Goal: Information Seeking & Learning: Learn about a topic

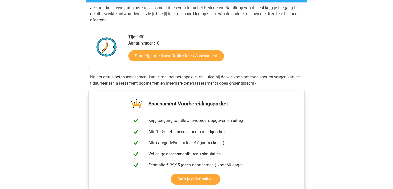
scroll to position [103, 0]
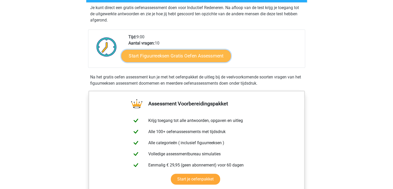
click at [172, 54] on link "Start Figuurreeksen Gratis Oefen Assessment" at bounding box center [176, 55] width 110 height 12
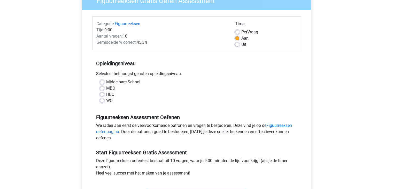
scroll to position [52, 0]
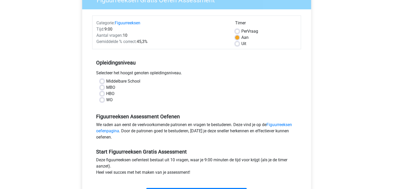
click at [106, 99] on label "WO" at bounding box center [109, 100] width 6 height 6
click at [102, 99] on input "WO" at bounding box center [102, 99] width 4 height 5
radio input "true"
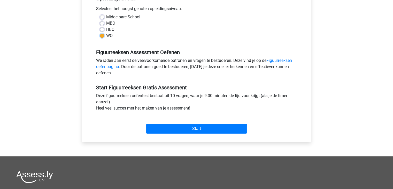
scroll to position [129, 0]
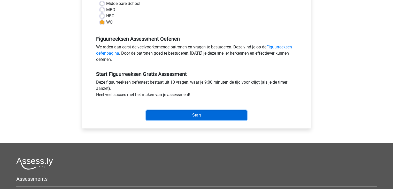
click at [173, 113] on input "Start" at bounding box center [196, 115] width 101 height 10
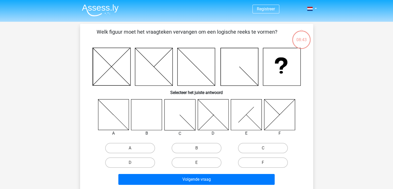
click at [147, 116] on icon at bounding box center [146, 114] width 31 height 31
click at [210, 143] on label "B" at bounding box center [197, 148] width 50 height 10
click at [200, 148] on input "B" at bounding box center [197, 149] width 3 height 3
radio input "true"
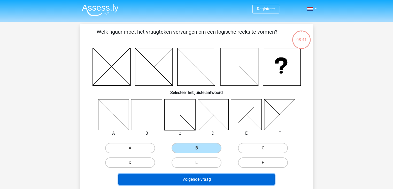
click at [209, 181] on button "Volgende vraag" at bounding box center [196, 179] width 156 height 11
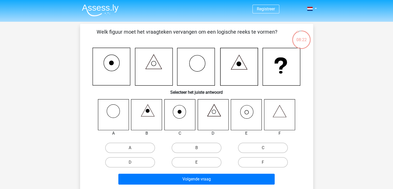
click at [241, 116] on icon at bounding box center [246, 114] width 31 height 31
click at [207, 159] on label "E" at bounding box center [197, 162] width 50 height 10
click at [200, 162] on input "E" at bounding box center [197, 163] width 3 height 3
radio input "true"
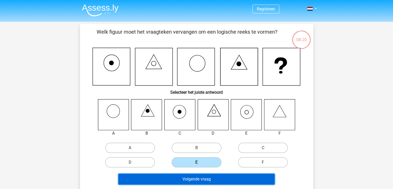
click at [215, 181] on button "Volgende vraag" at bounding box center [196, 178] width 156 height 11
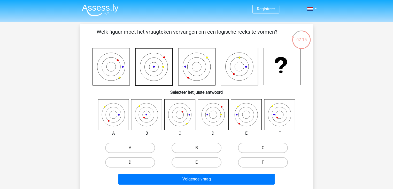
click at [179, 115] on icon at bounding box center [179, 114] width 31 height 31
click at [273, 148] on label "C" at bounding box center [263, 147] width 50 height 10
click at [267, 148] on input "C" at bounding box center [264, 149] width 3 height 3
radio input "true"
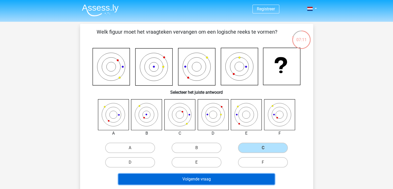
click at [226, 176] on button "Volgende vraag" at bounding box center [196, 178] width 156 height 11
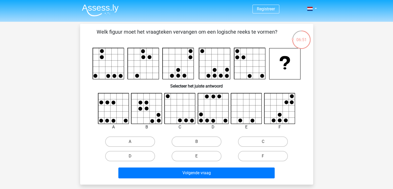
click at [273, 117] on icon at bounding box center [279, 108] width 31 height 31
click at [264, 152] on label "F" at bounding box center [263, 156] width 50 height 10
click at [264, 156] on input "F" at bounding box center [264, 157] width 3 height 3
radio input "true"
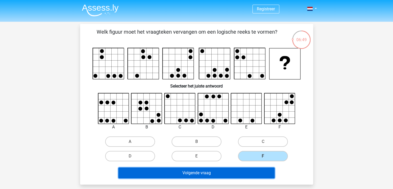
click at [255, 169] on button "Volgende vraag" at bounding box center [196, 172] width 156 height 11
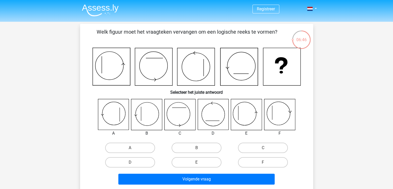
scroll to position [26, 0]
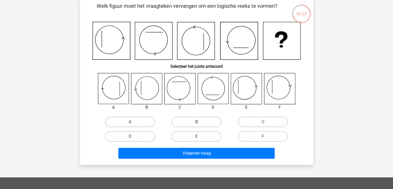
click at [245, 92] on icon at bounding box center [246, 88] width 31 height 31
click at [189, 134] on label "E" at bounding box center [197, 136] width 50 height 10
click at [196, 136] on input "E" at bounding box center [197, 137] width 3 height 3
radio input "true"
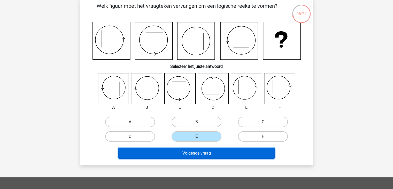
click at [187, 154] on button "Volgende vraag" at bounding box center [196, 153] width 156 height 11
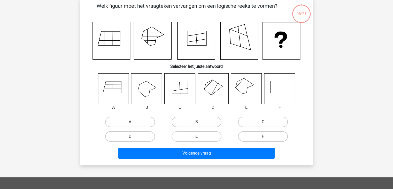
scroll to position [24, 0]
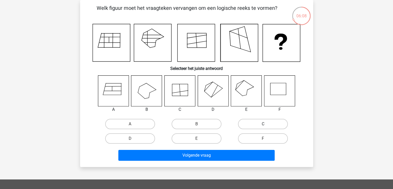
click at [248, 123] on label "C" at bounding box center [263, 124] width 50 height 10
click at [263, 124] on input "C" at bounding box center [264, 125] width 3 height 3
radio input "true"
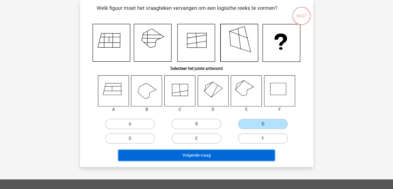
click at [226, 152] on button "Volgende vraag" at bounding box center [196, 155] width 156 height 11
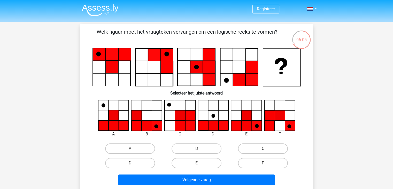
scroll to position [26, 0]
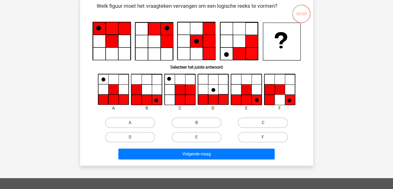
drag, startPoint x: 212, startPoint y: 135, endPoint x: 214, endPoint y: 145, distance: 10.5
click at [212, 135] on label "E" at bounding box center [197, 137] width 50 height 10
click at [200, 137] on input "E" at bounding box center [197, 138] width 3 height 3
radio input "true"
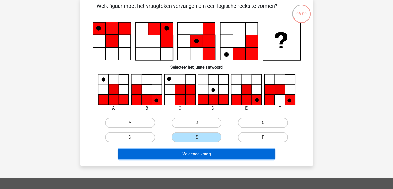
click at [216, 158] on button "Volgende vraag" at bounding box center [196, 153] width 156 height 11
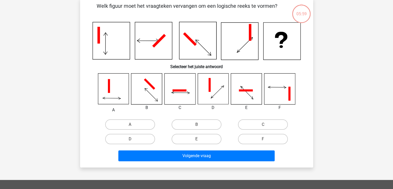
scroll to position [24, 0]
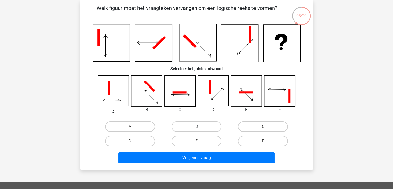
click at [184, 130] on label "B" at bounding box center [197, 126] width 50 height 10
click at [196, 130] on input "B" at bounding box center [197, 127] width 3 height 3
radio input "true"
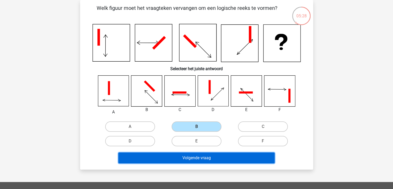
click at [182, 155] on button "Volgende vraag" at bounding box center [196, 157] width 156 height 11
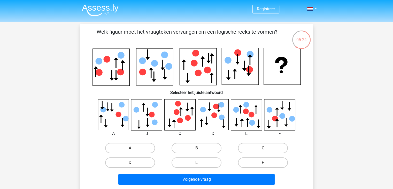
scroll to position [26, 0]
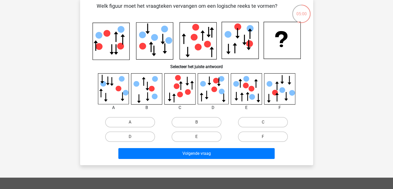
click at [115, 85] on icon at bounding box center [113, 88] width 31 height 31
click at [117, 119] on label "A" at bounding box center [130, 122] width 50 height 10
click at [130, 122] on input "A" at bounding box center [131, 123] width 3 height 3
radio input "true"
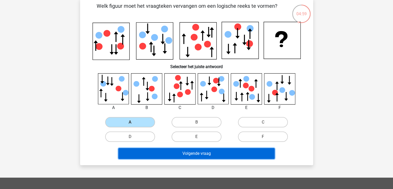
click at [148, 157] on button "Volgende vraag" at bounding box center [196, 153] width 156 height 11
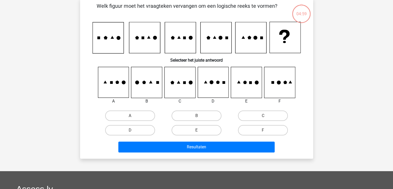
scroll to position [24, 0]
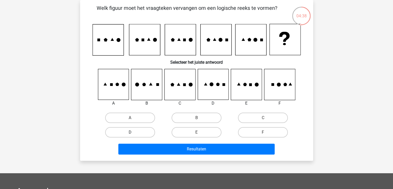
click at [146, 133] on label "D" at bounding box center [130, 132] width 50 height 10
click at [133, 133] on input "D" at bounding box center [131, 133] width 3 height 3
radio input "true"
click at [146, 154] on div "Resultaten" at bounding box center [197, 149] width 200 height 13
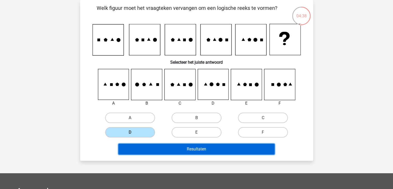
click at [149, 148] on button "Resultaten" at bounding box center [196, 148] width 156 height 11
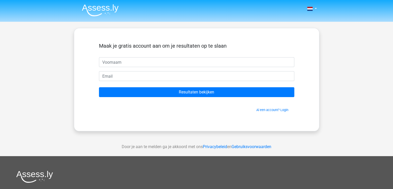
click at [130, 60] on input "text" at bounding box center [196, 62] width 195 height 10
type input "andrea"
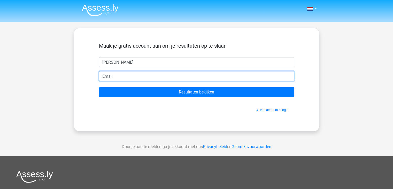
click at [121, 75] on input "email" at bounding box center [196, 76] width 195 height 10
type input "aprezzi98@gmail.com"
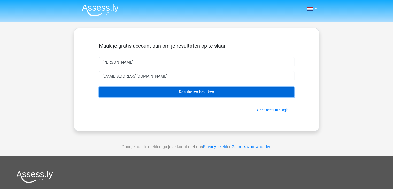
click at [138, 88] on input "Resultaten bekijken" at bounding box center [196, 92] width 195 height 10
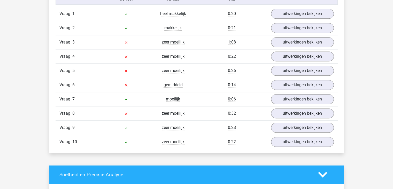
scroll to position [414, 0]
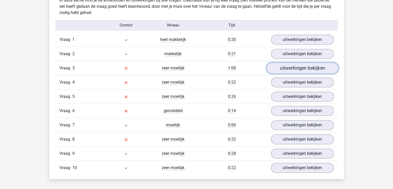
click at [284, 67] on link "uitwerkingen bekijken" at bounding box center [302, 67] width 72 height 11
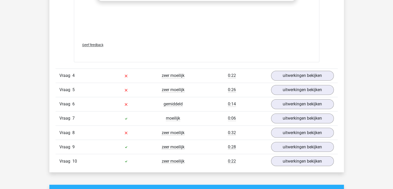
scroll to position [879, 0]
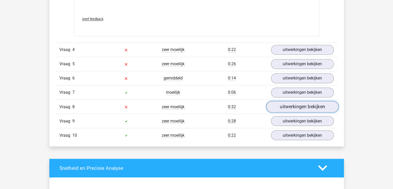
click at [280, 107] on link "uitwerkingen bekijken" at bounding box center [302, 106] width 72 height 11
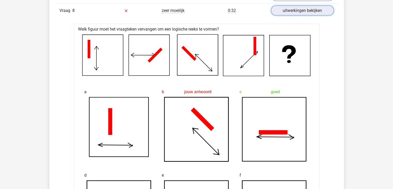
scroll to position [982, 0]
